Goal: Information Seeking & Learning: Learn about a topic

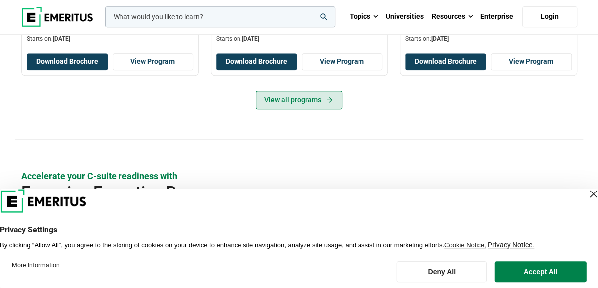
scroll to position [547, 0]
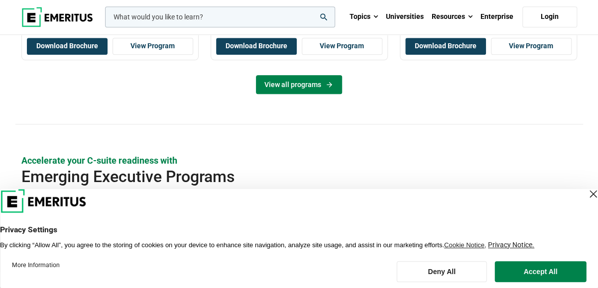
click at [303, 82] on link "View all programs" at bounding box center [299, 84] width 86 height 19
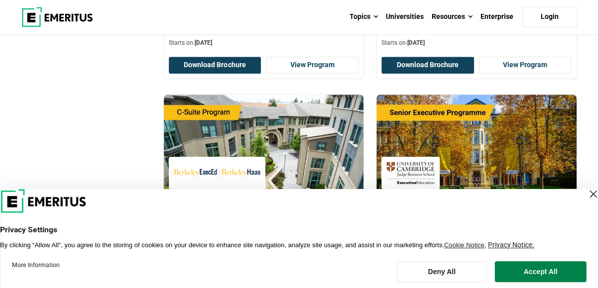
scroll to position [448, 0]
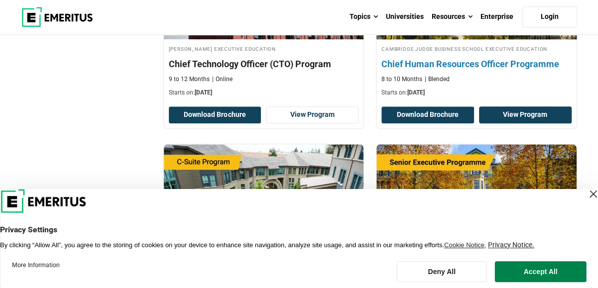
click at [523, 112] on link "View Program" at bounding box center [525, 115] width 93 height 17
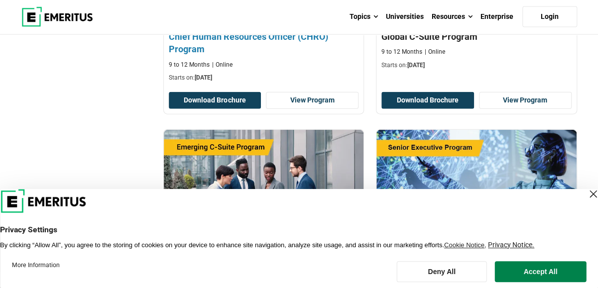
scroll to position [1095, 0]
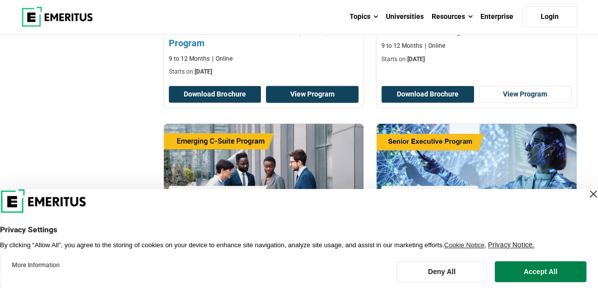
click at [317, 92] on link "View Program" at bounding box center [312, 94] width 93 height 17
